Goal: Task Accomplishment & Management: Use online tool/utility

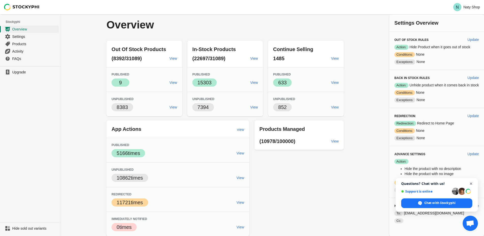
click at [471, 183] on span "Close chat" at bounding box center [471, 184] width 6 height 6
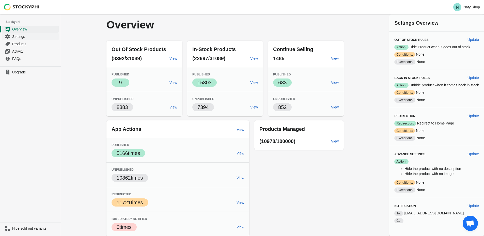
click at [22, 37] on span "Settings" at bounding box center [34, 36] width 45 height 5
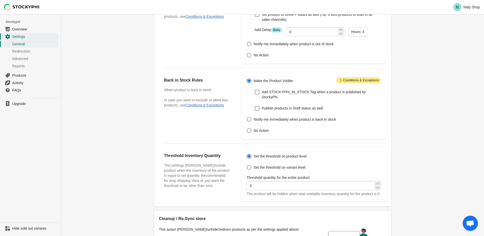
scroll to position [135, 0]
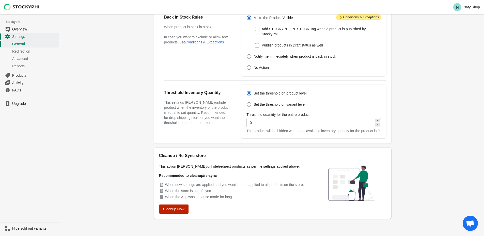
click at [175, 208] on span "Cleanup Now" at bounding box center [173, 209] width 21 height 4
